Goal: Task Accomplishment & Management: Use online tool/utility

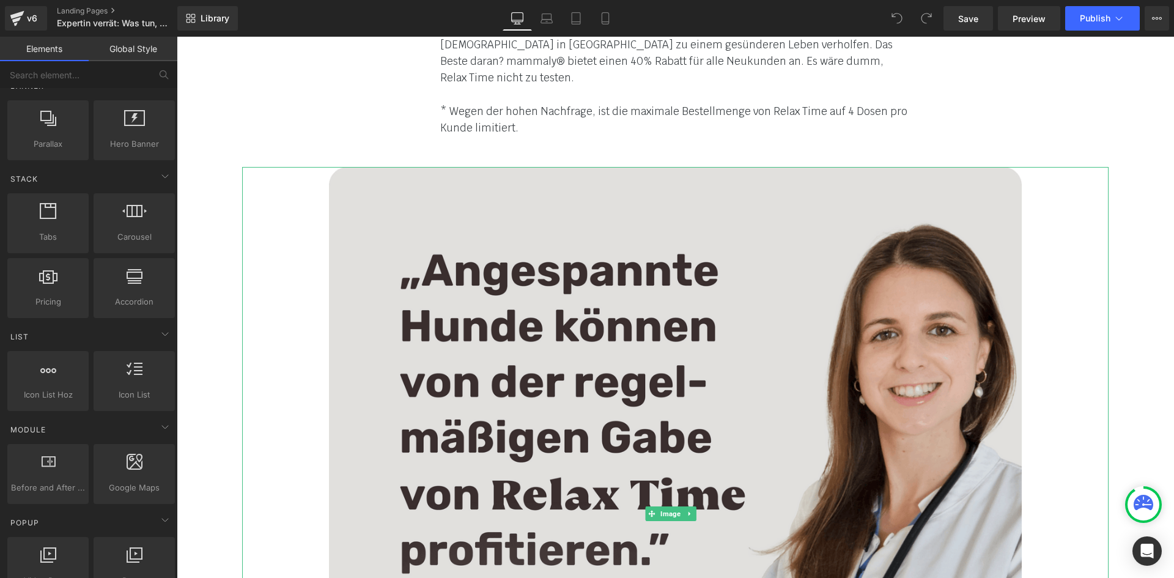
scroll to position [7898, 0]
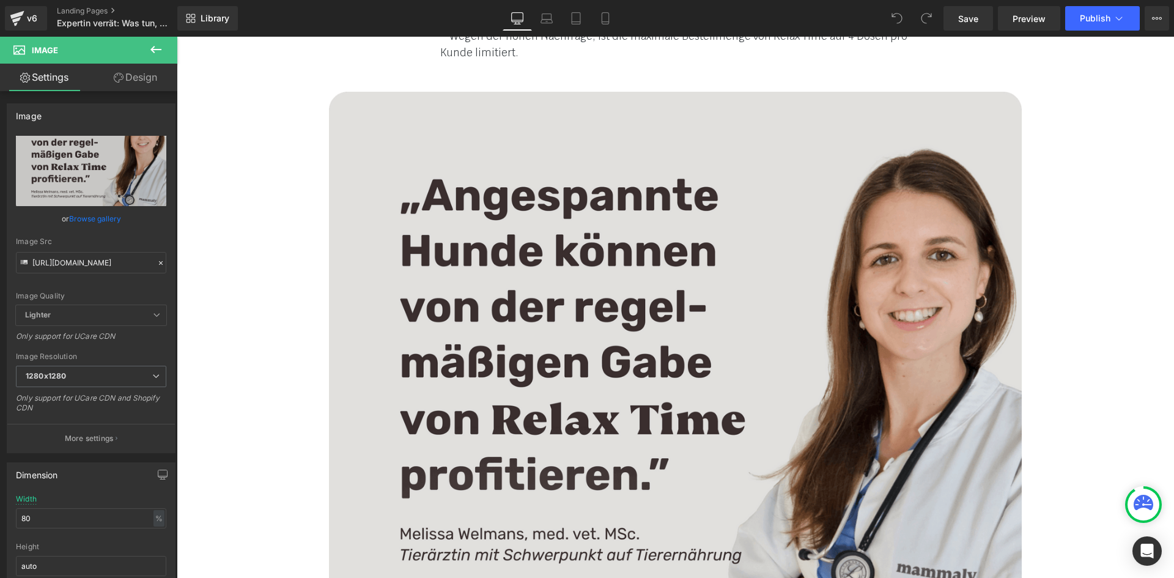
scroll to position [8204, 0]
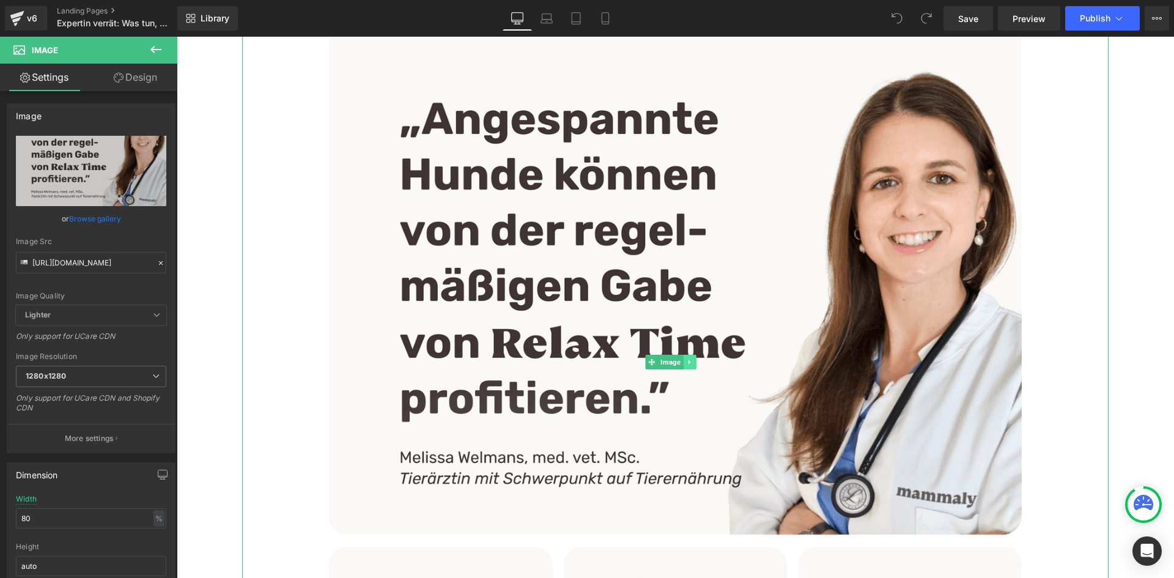
click at [689, 355] on link at bounding box center [690, 362] width 13 height 15
click at [698, 358] on icon at bounding box center [696, 361] width 7 height 7
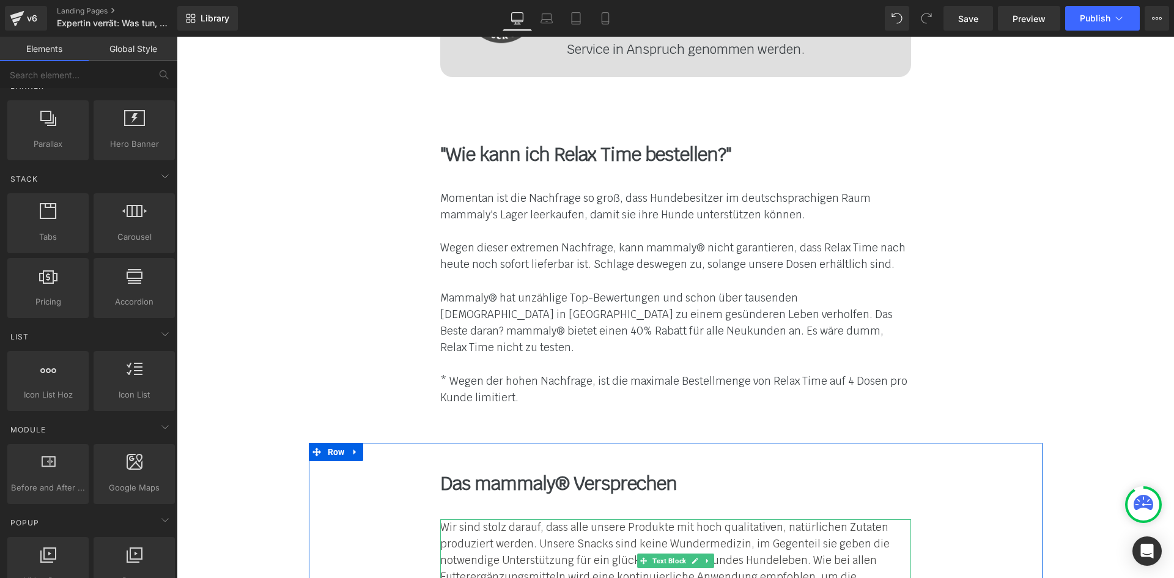
scroll to position [7776, 0]
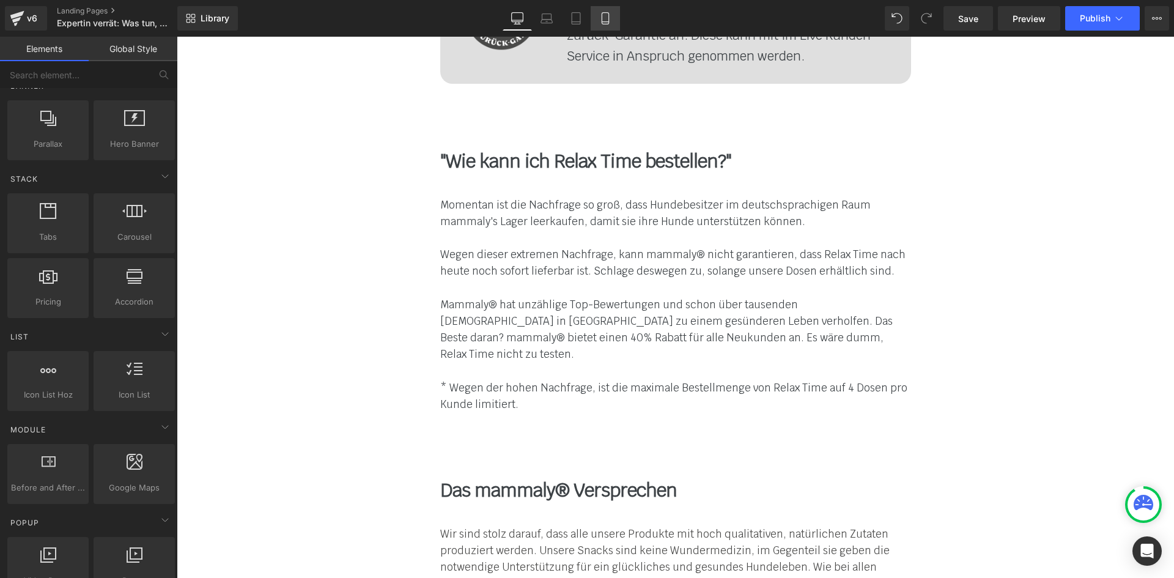
click at [606, 25] on link "Mobile" at bounding box center [605, 18] width 29 height 24
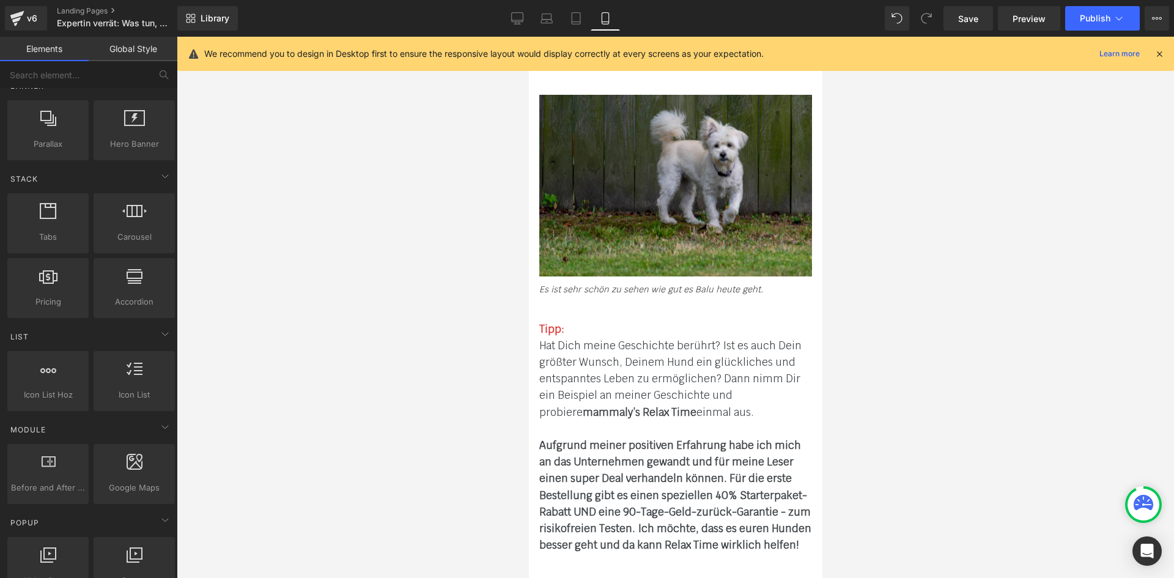
scroll to position [7380, 0]
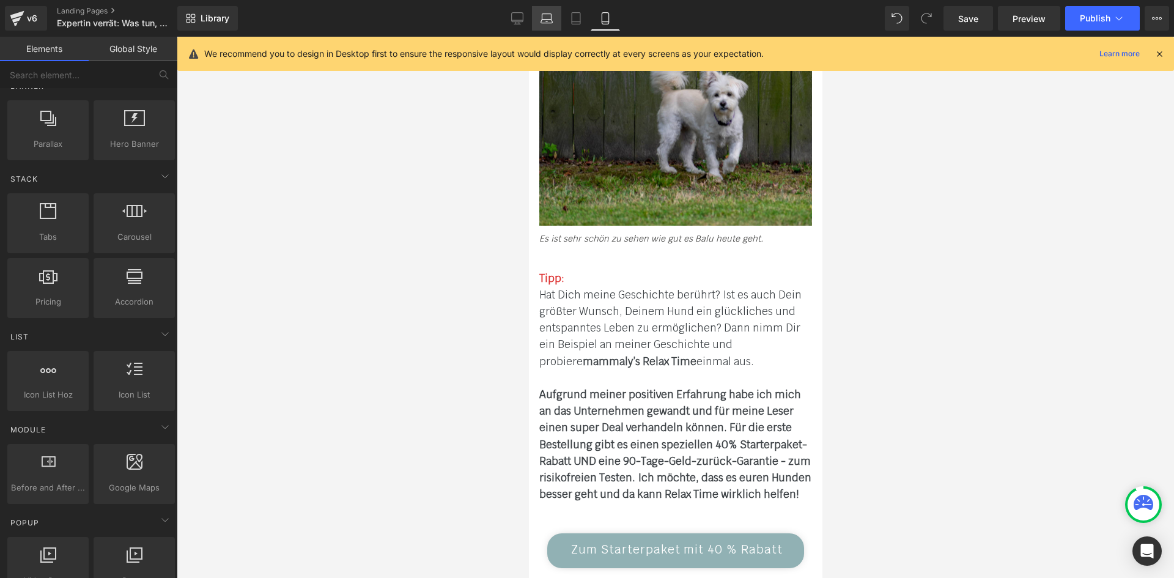
click at [541, 17] on icon at bounding box center [547, 18] width 12 height 12
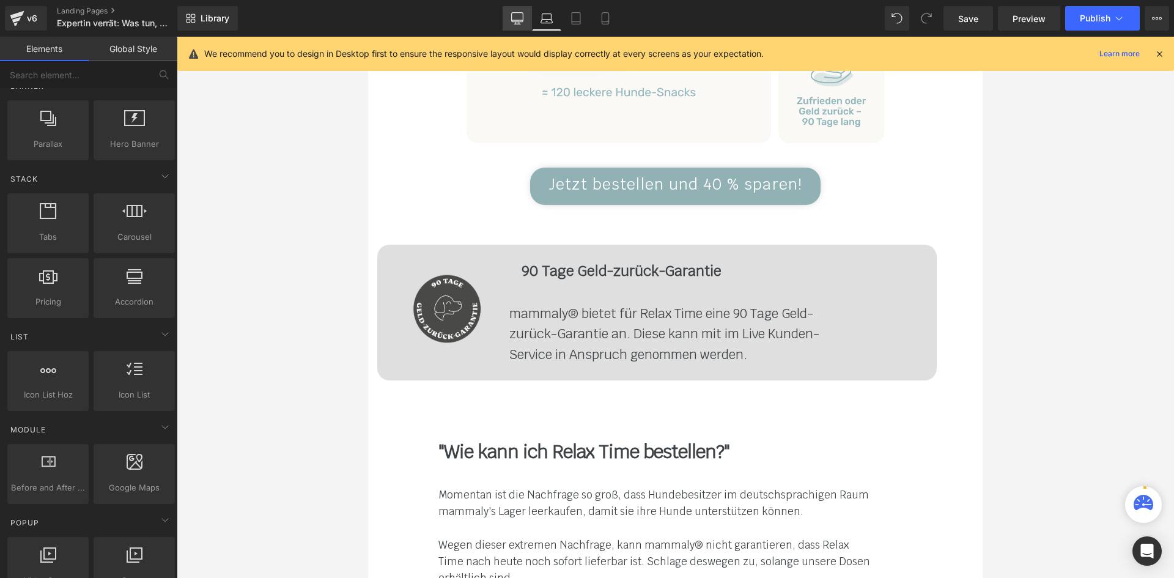
click at [516, 18] on icon at bounding box center [517, 18] width 12 height 12
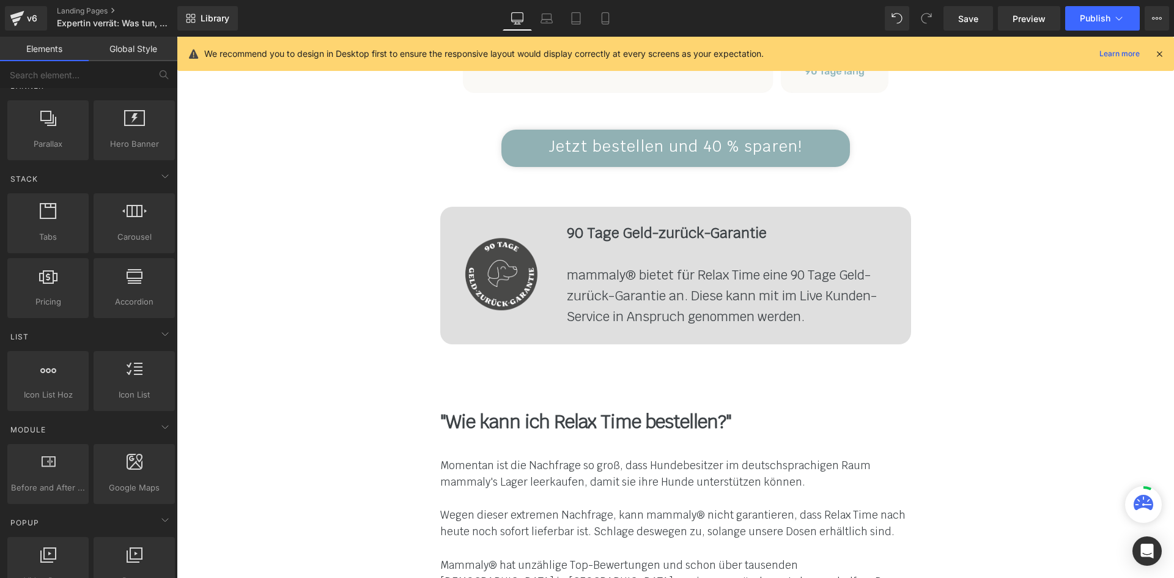
scroll to position [7538, 0]
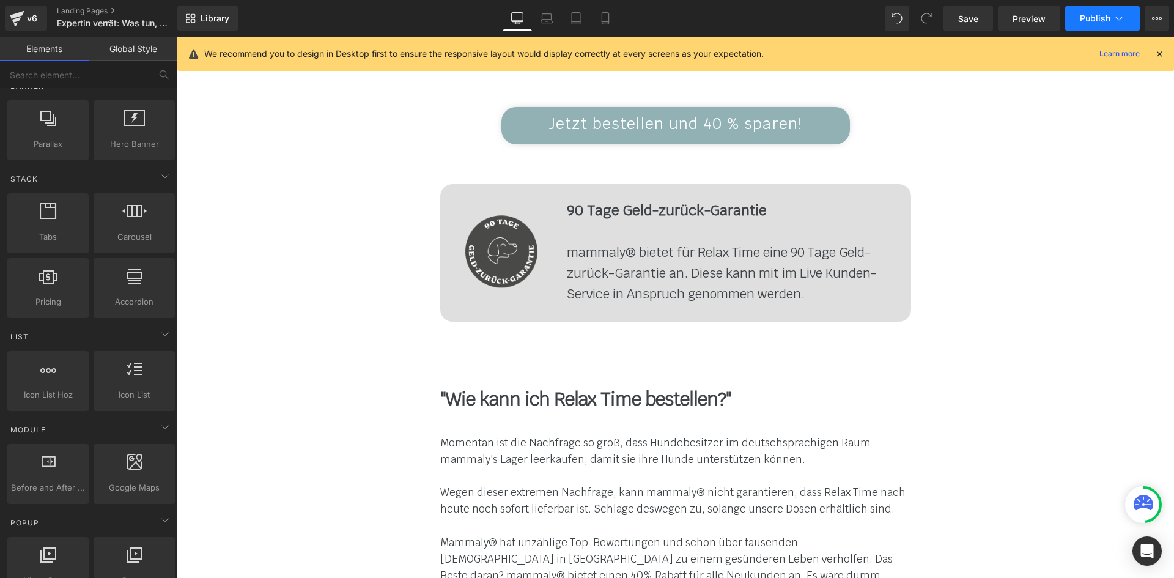
click at [1093, 15] on span "Publish" at bounding box center [1095, 18] width 31 height 10
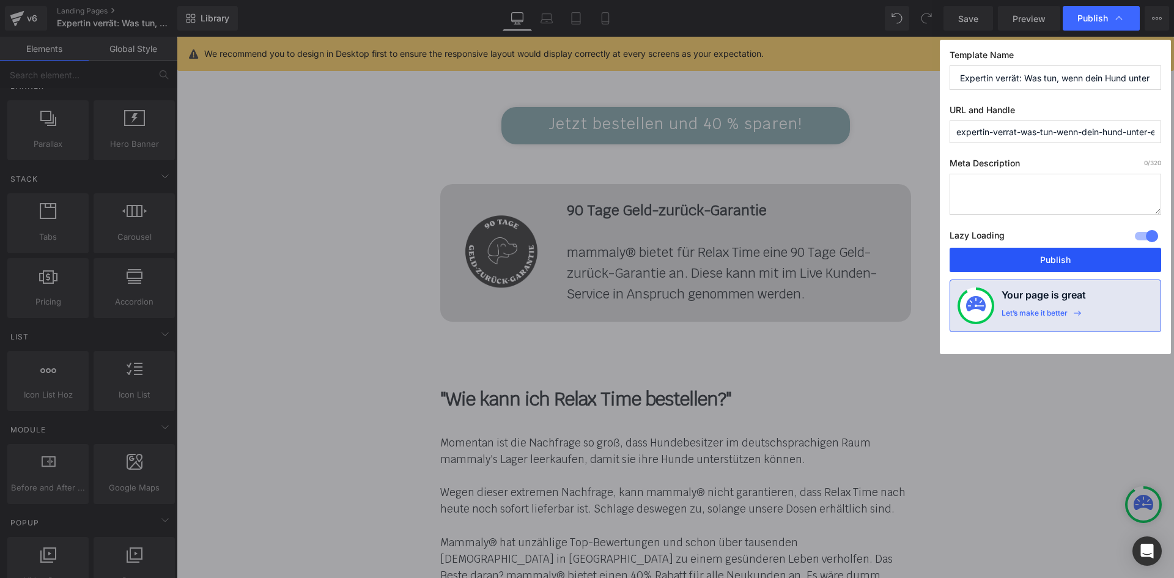
click at [1047, 265] on button "Publish" at bounding box center [1056, 260] width 212 height 24
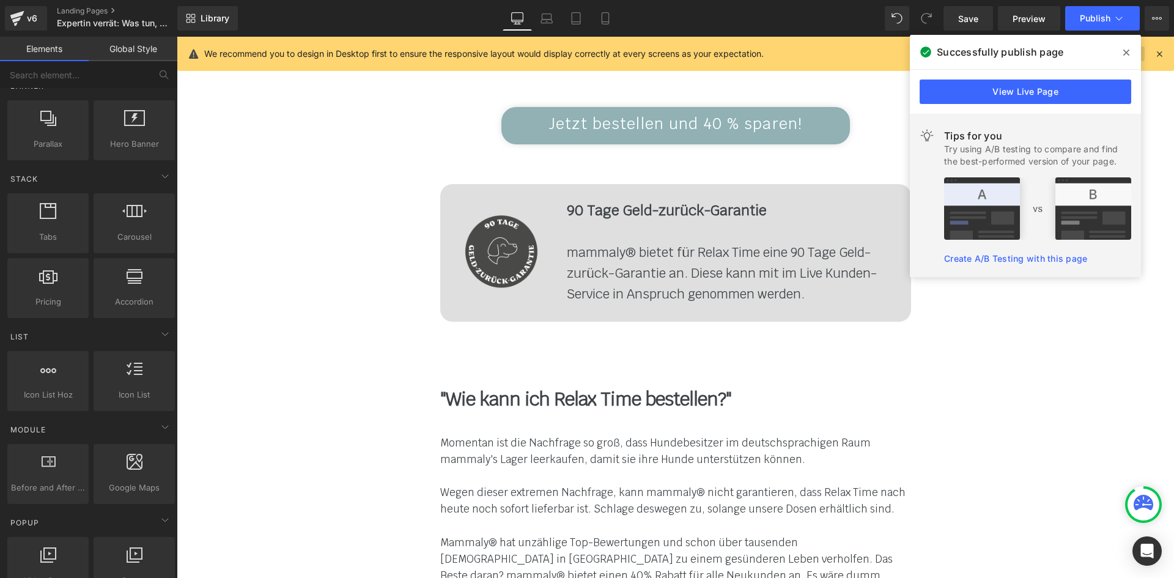
click at [1133, 54] on span at bounding box center [1127, 53] width 20 height 20
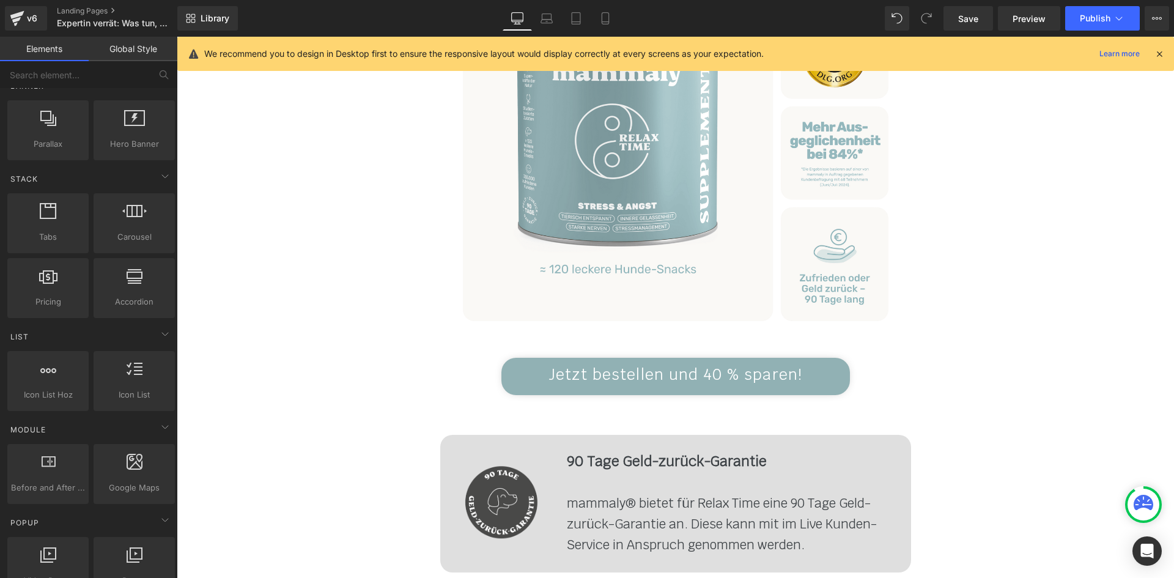
scroll to position [7294, 0]
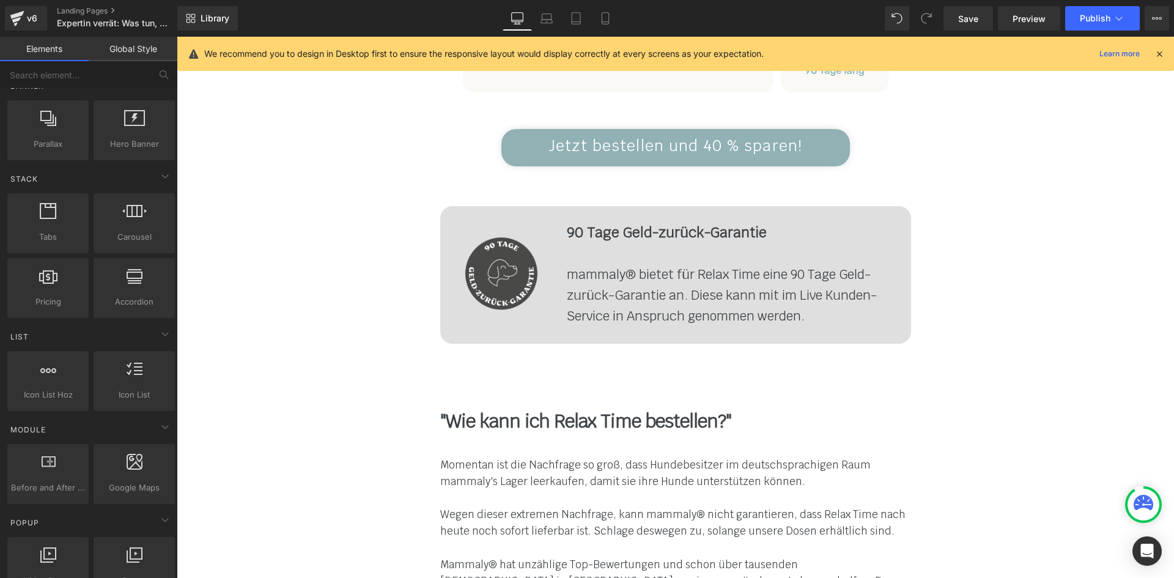
scroll to position [7538, 0]
